Goal: Register for event/course

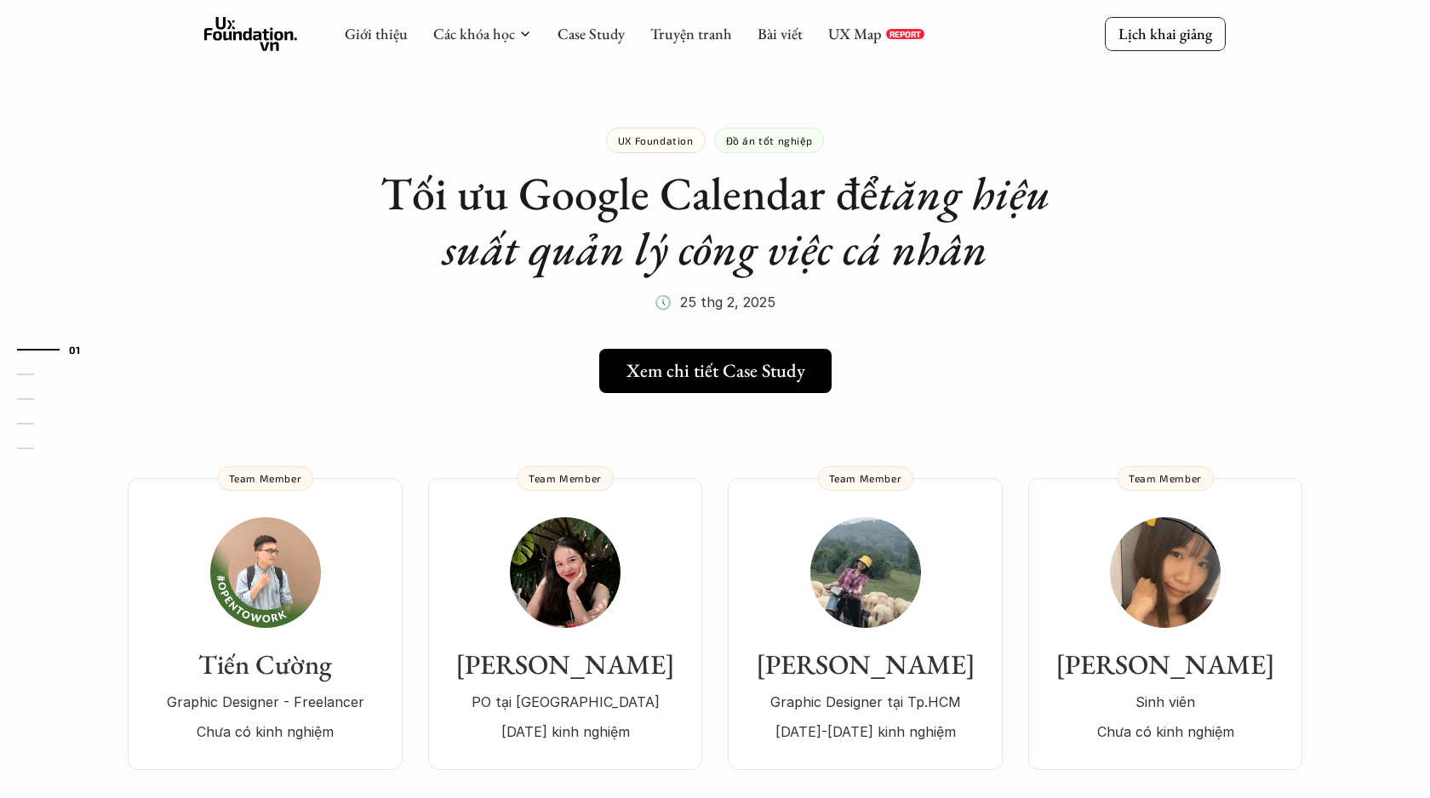
click at [272, 43] on use at bounding box center [251, 34] width 94 height 34
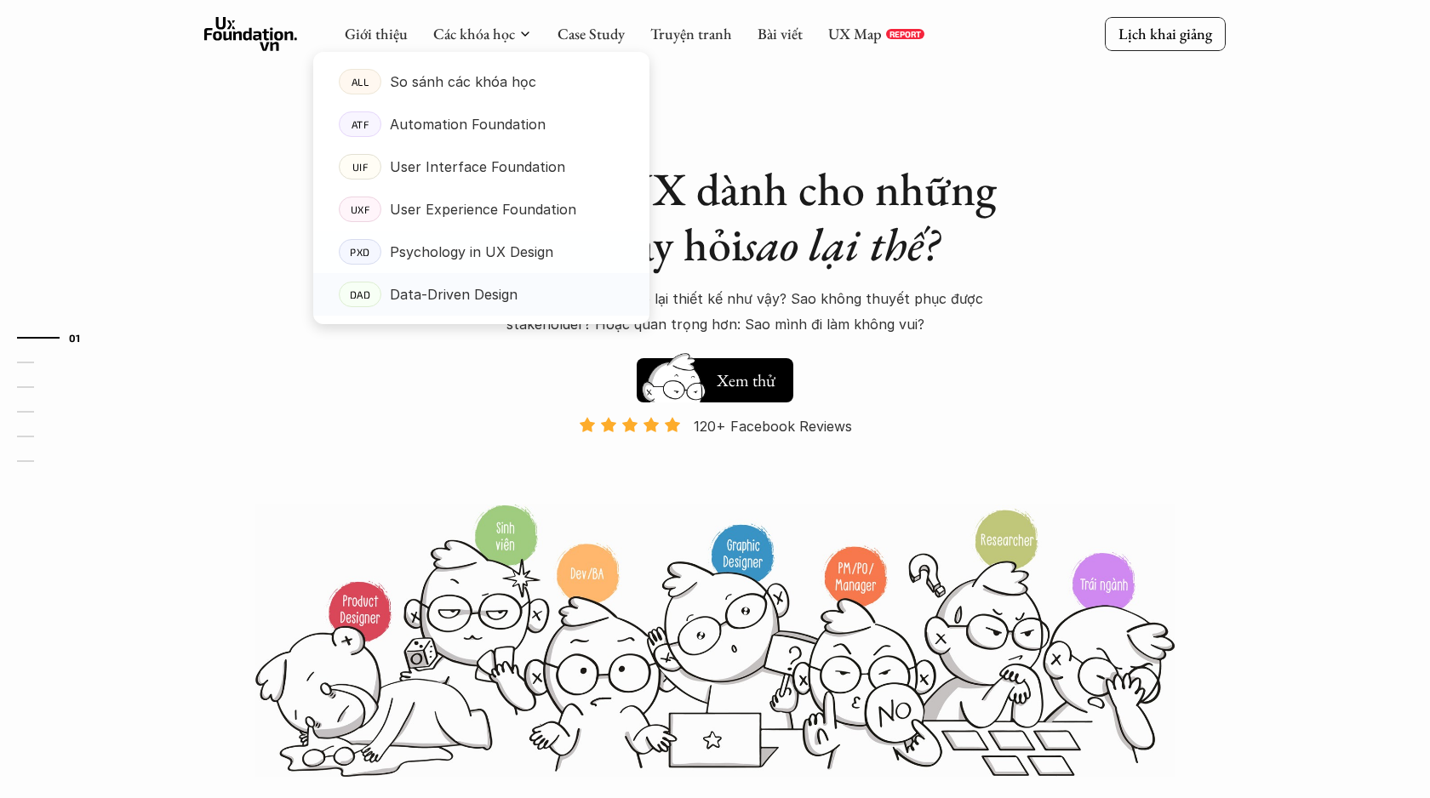
click at [411, 294] on p "Data-Driven Design" at bounding box center [454, 295] width 128 height 26
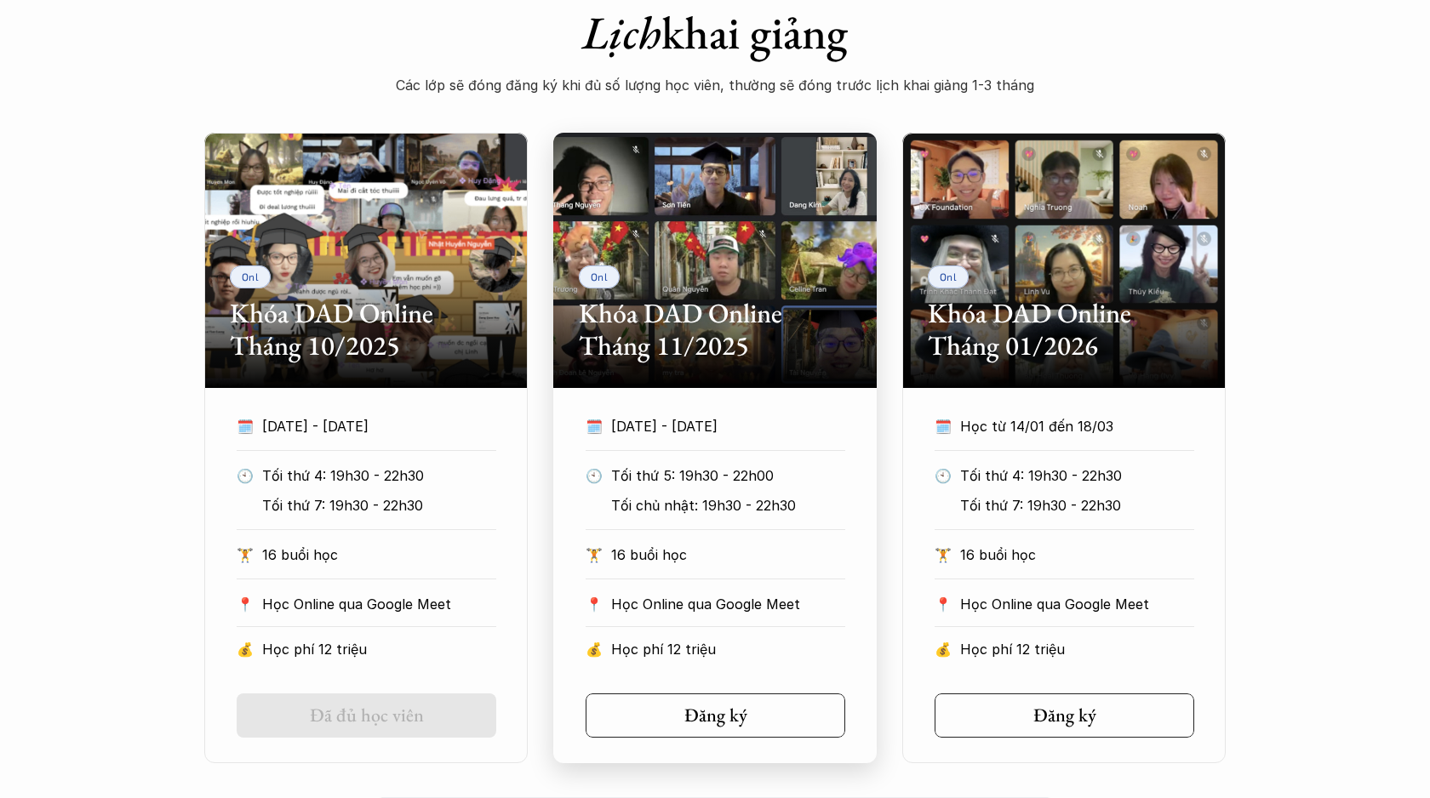
scroll to position [867, 0]
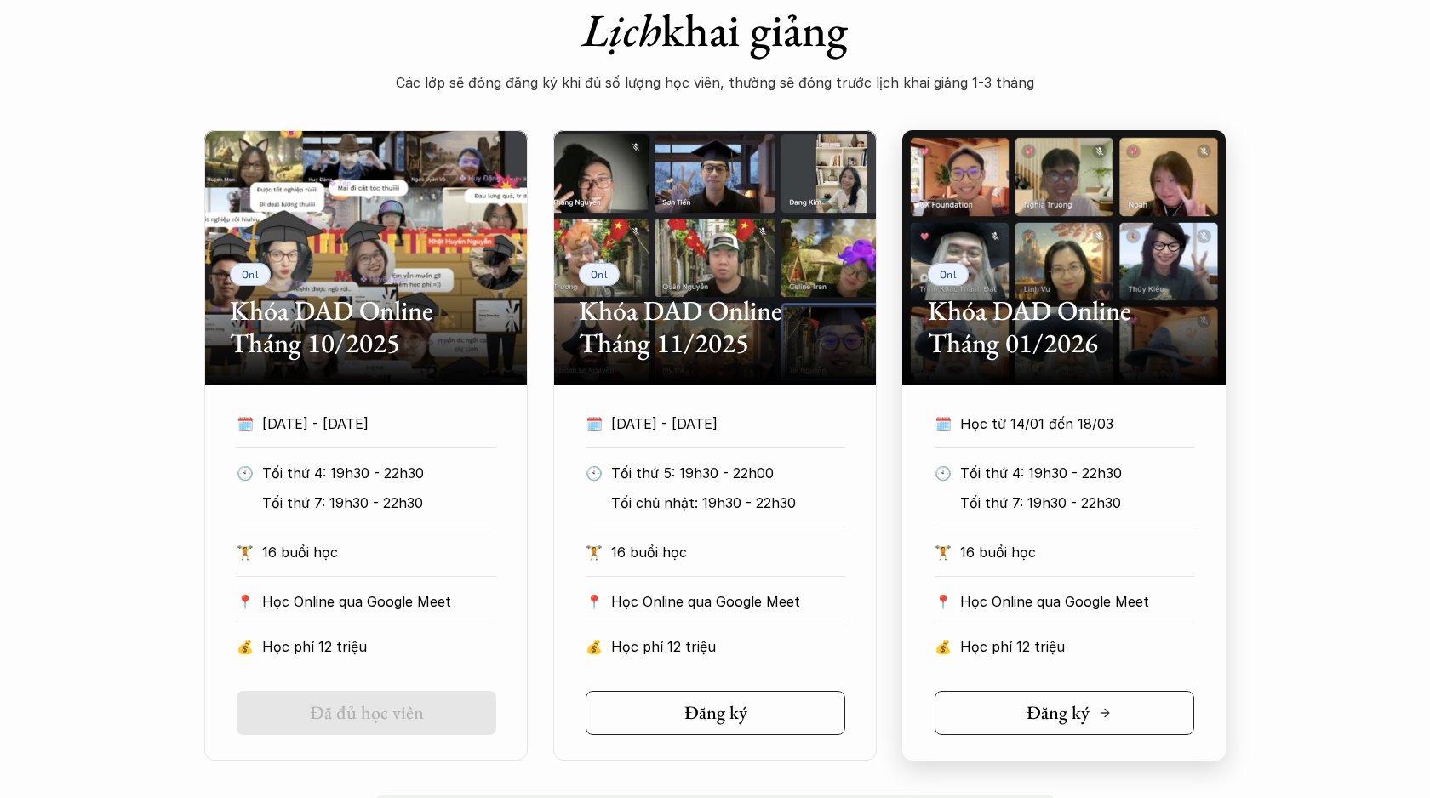
click at [1162, 716] on link "Đăng ký" at bounding box center [1065, 713] width 260 height 44
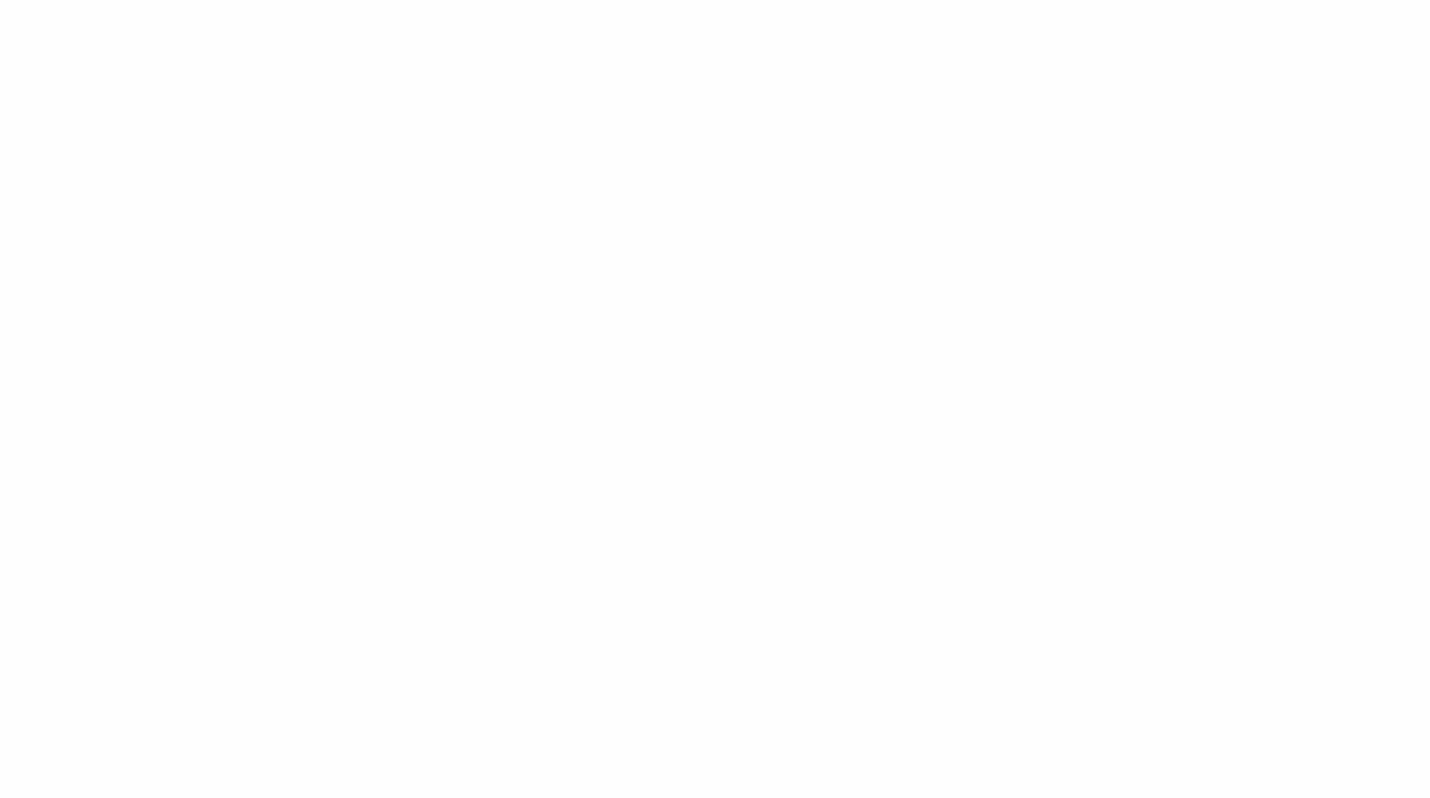
scroll to position [1289, 0]
